Goal: Information Seeking & Learning: Learn about a topic

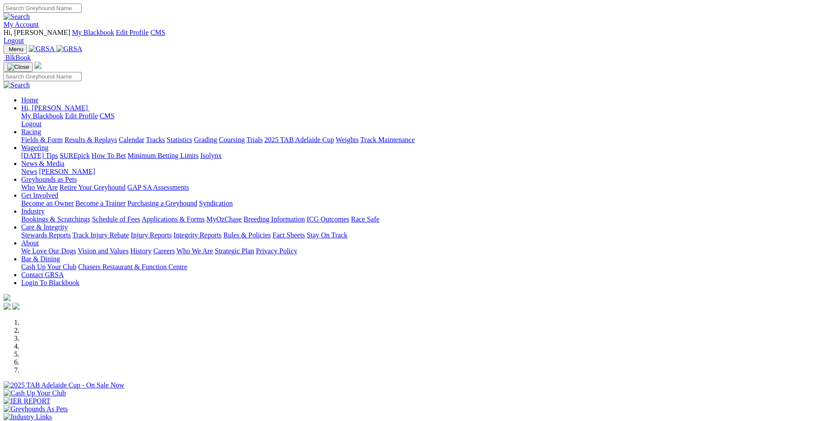
scroll to position [177, 0]
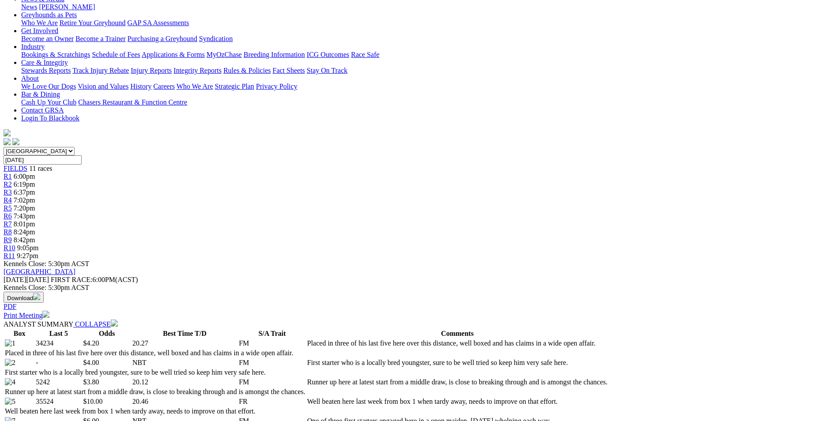
scroll to position [44, 0]
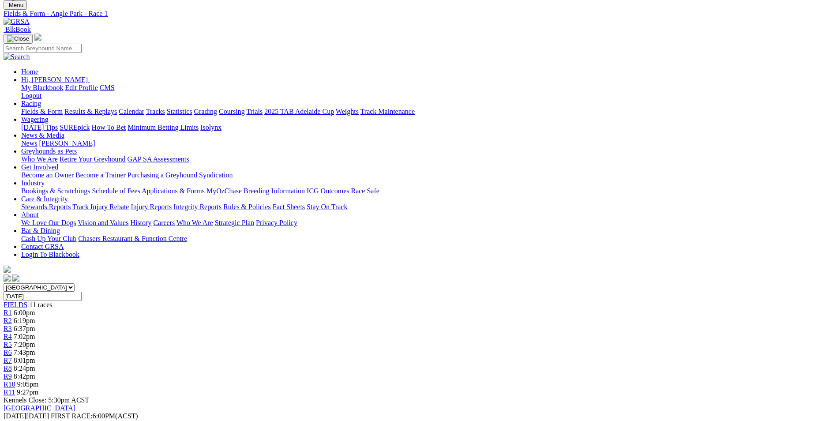
click at [12, 317] on span "R2" at bounding box center [8, 321] width 8 height 8
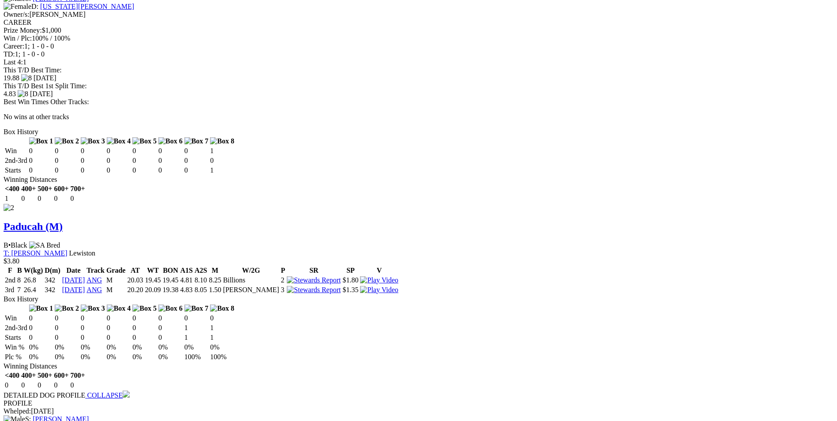
scroll to position [1148, 0]
